Goal: Task Accomplishment & Management: Manage account settings

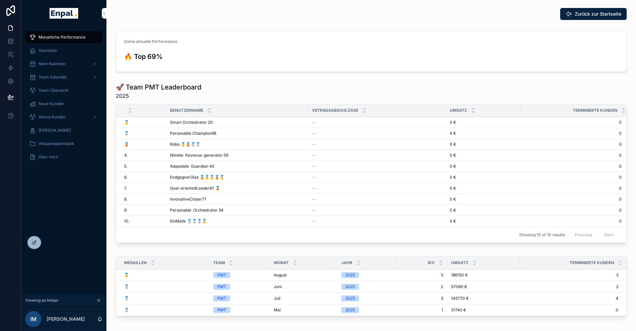
scroll to position [8, 0]
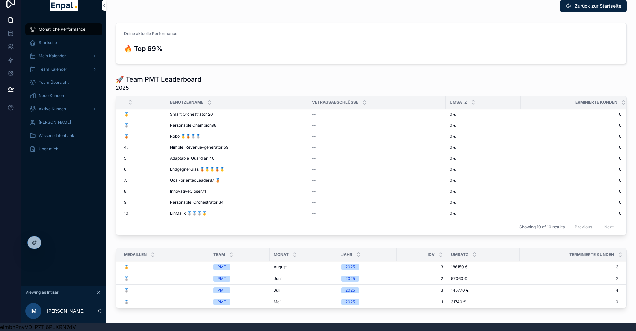
click at [0, 0] on icon at bounding box center [0, 0] width 0 height 0
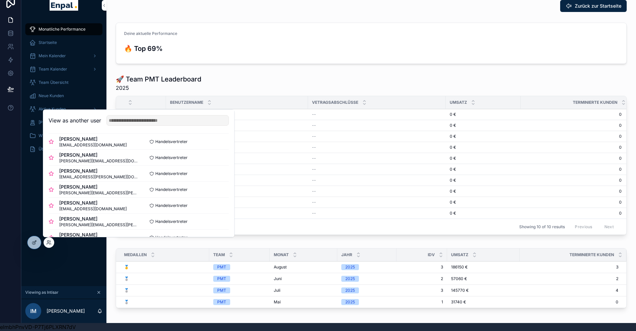
scroll to position [82, 0]
click at [0, 0] on button "Select" at bounding box center [0, 0] width 0 height 0
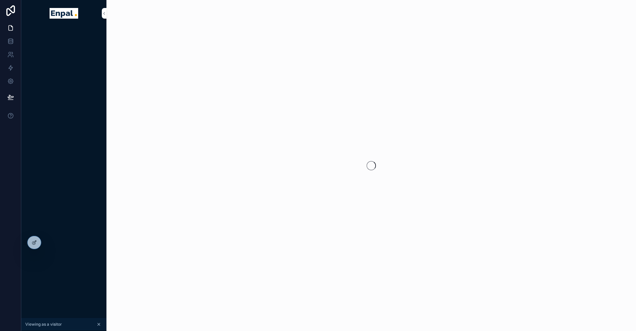
scroll to position [8, 0]
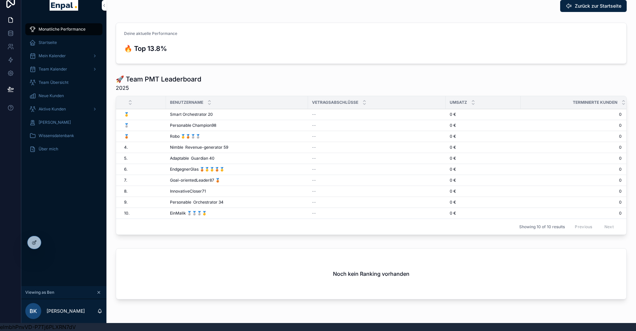
click at [49, 109] on span "Aktive Kunden" at bounding box center [52, 108] width 27 height 5
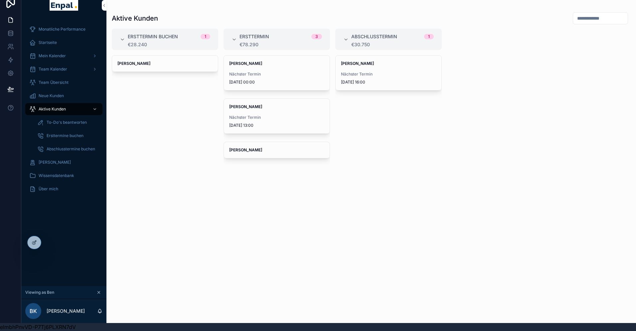
click at [54, 162] on span "[PERSON_NAME]" at bounding box center [55, 162] width 32 height 5
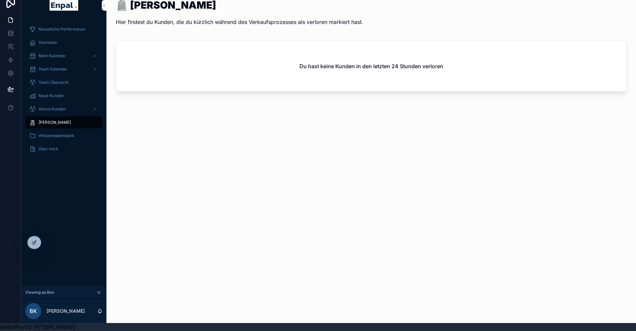
click at [56, 111] on span "Aktive Kunden" at bounding box center [52, 108] width 27 height 5
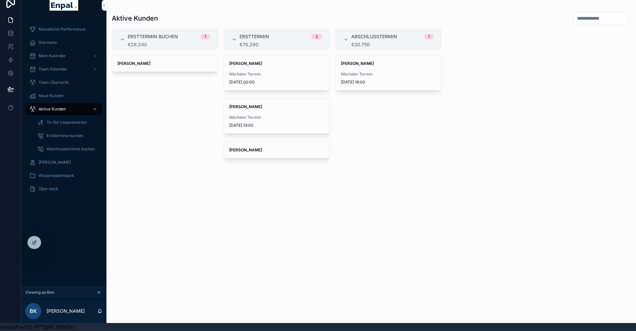
click at [588, 16] on input "scrollable content" at bounding box center [600, 18] width 55 height 9
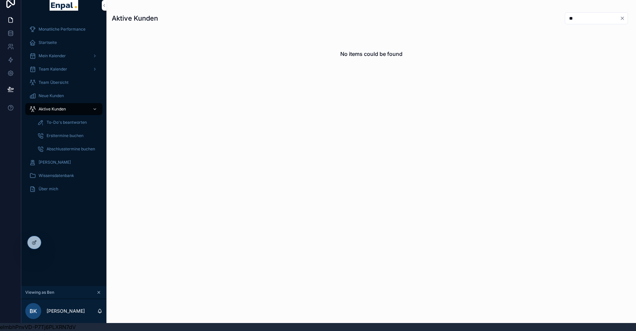
type input "*"
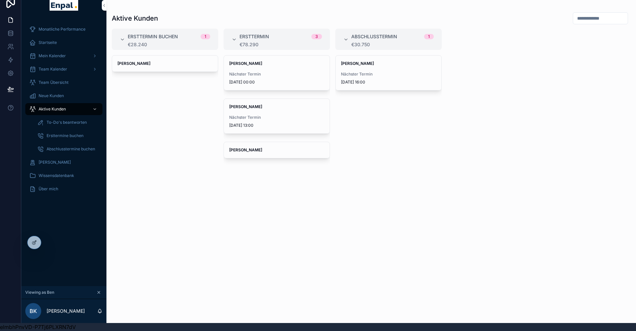
click at [0, 0] on icon at bounding box center [0, 0] width 0 height 0
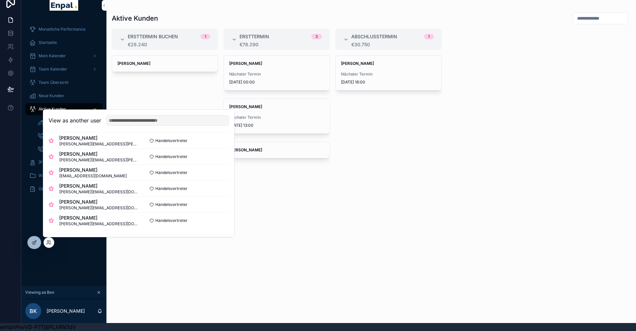
scroll to position [145, 0]
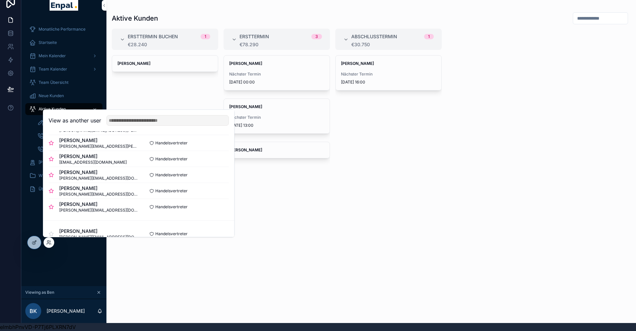
click at [0, 0] on button "Select" at bounding box center [0, 0] width 0 height 0
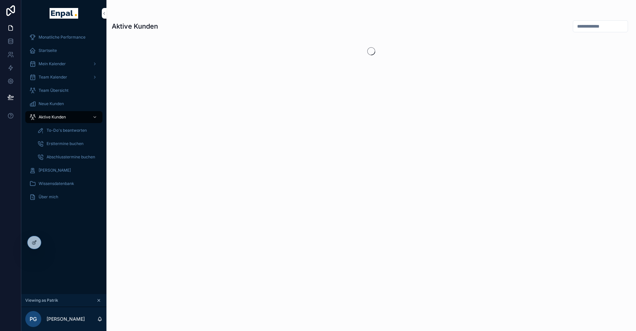
scroll to position [8, 0]
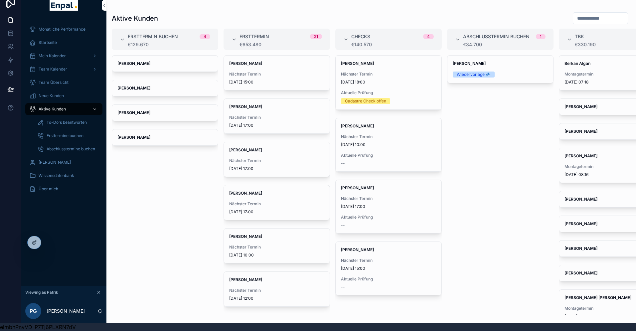
click at [363, 199] on span "Nächster Termin" at bounding box center [388, 198] width 95 height 5
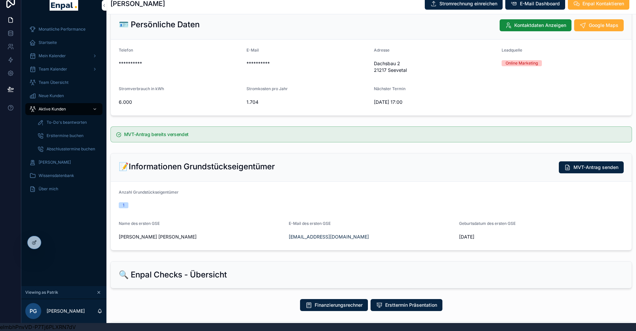
scroll to position [43, 0]
click at [57, 123] on span "To-Do's beantworten" at bounding box center [67, 122] width 40 height 5
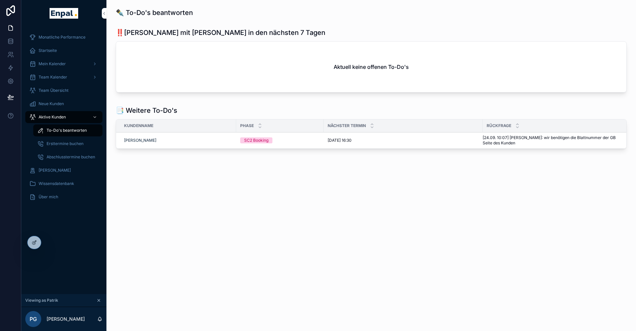
click at [50, 231] on div "Monatliche Performance Startseite Mein Kalender Team Kalender Team Übersicht Ne…" at bounding box center [63, 160] width 85 height 267
click at [63, 129] on span "To-Do's beantworten" at bounding box center [67, 130] width 40 height 5
